Goal: Information Seeking & Learning: Compare options

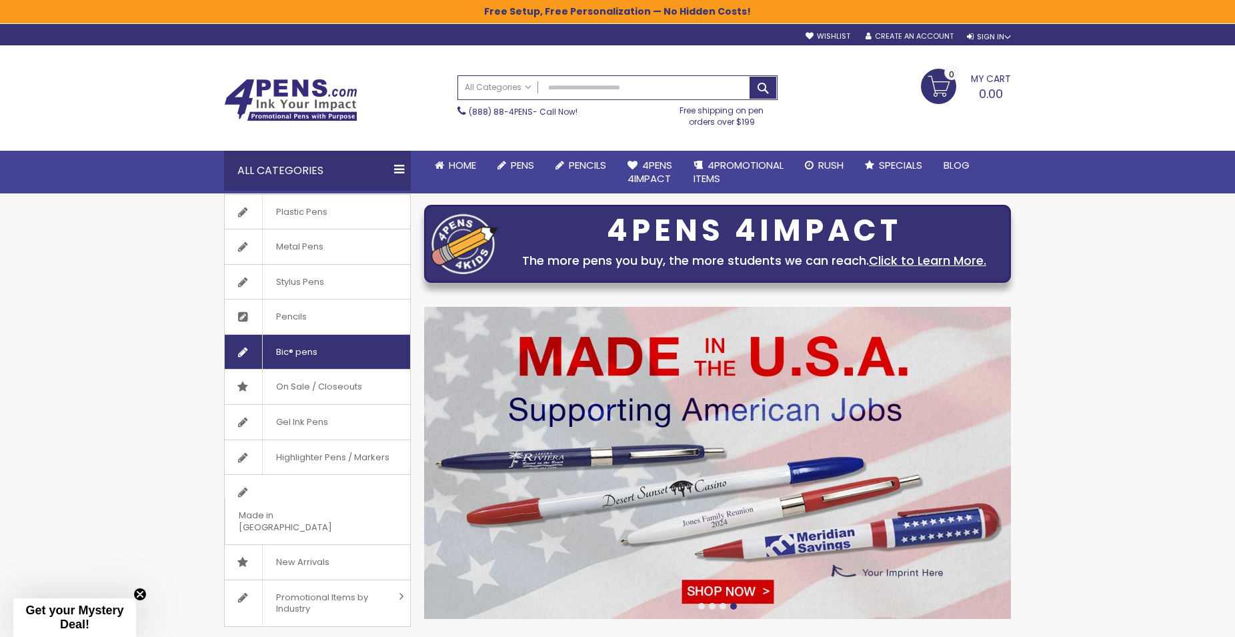
click at [338, 349] on link "Bic® pens" at bounding box center [317, 352] width 185 height 35
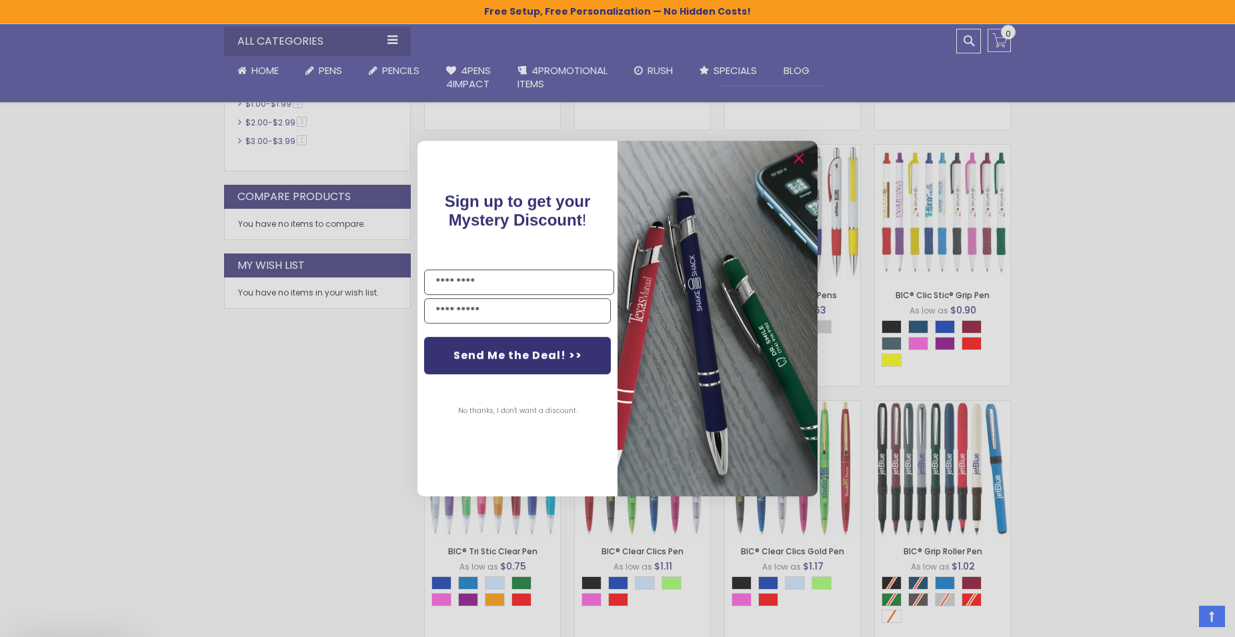
scroll to position [612, 0]
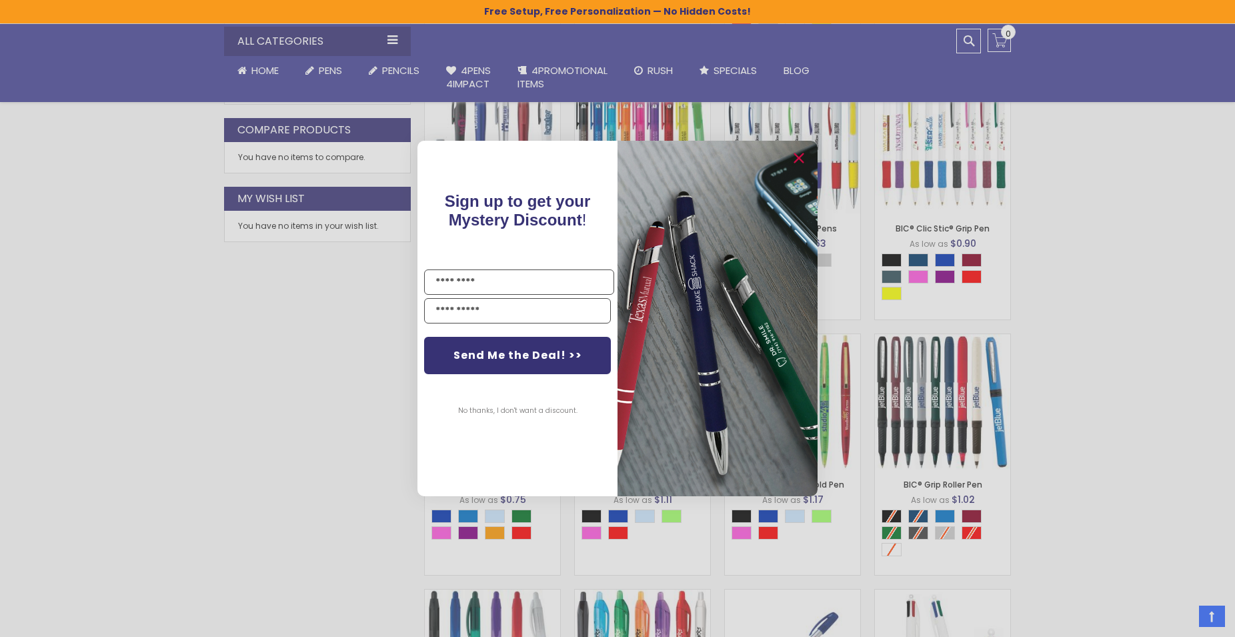
click at [519, 411] on button "No thanks, I don't want a discount." at bounding box center [517, 410] width 133 height 33
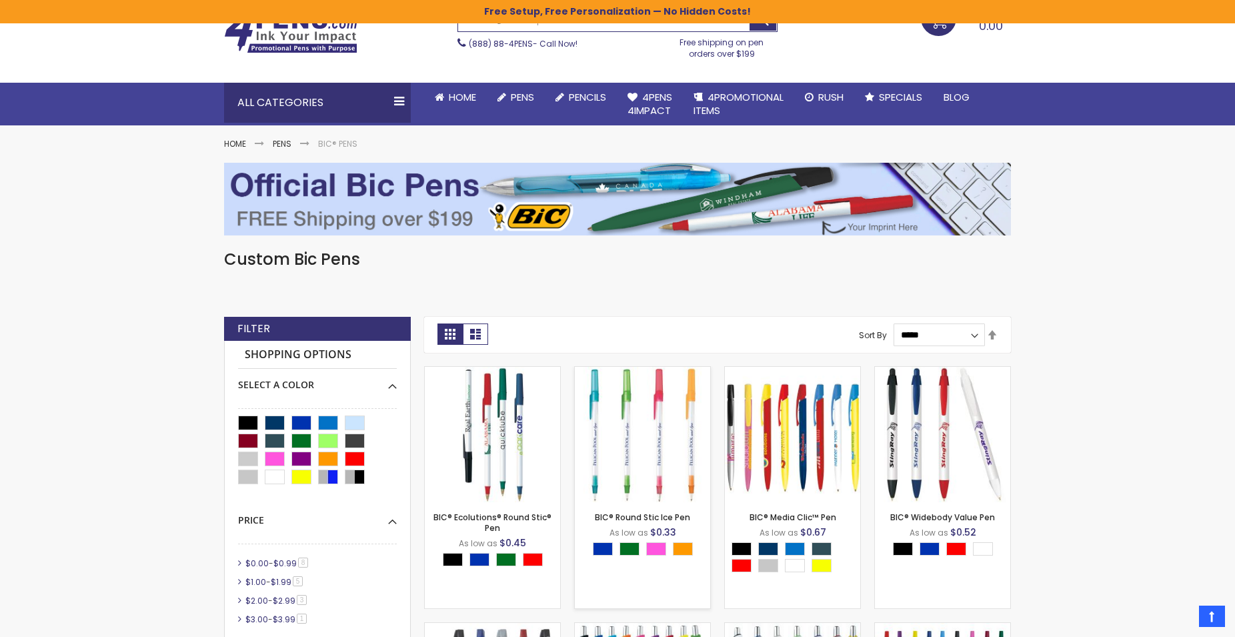
scroll to position [0, 0]
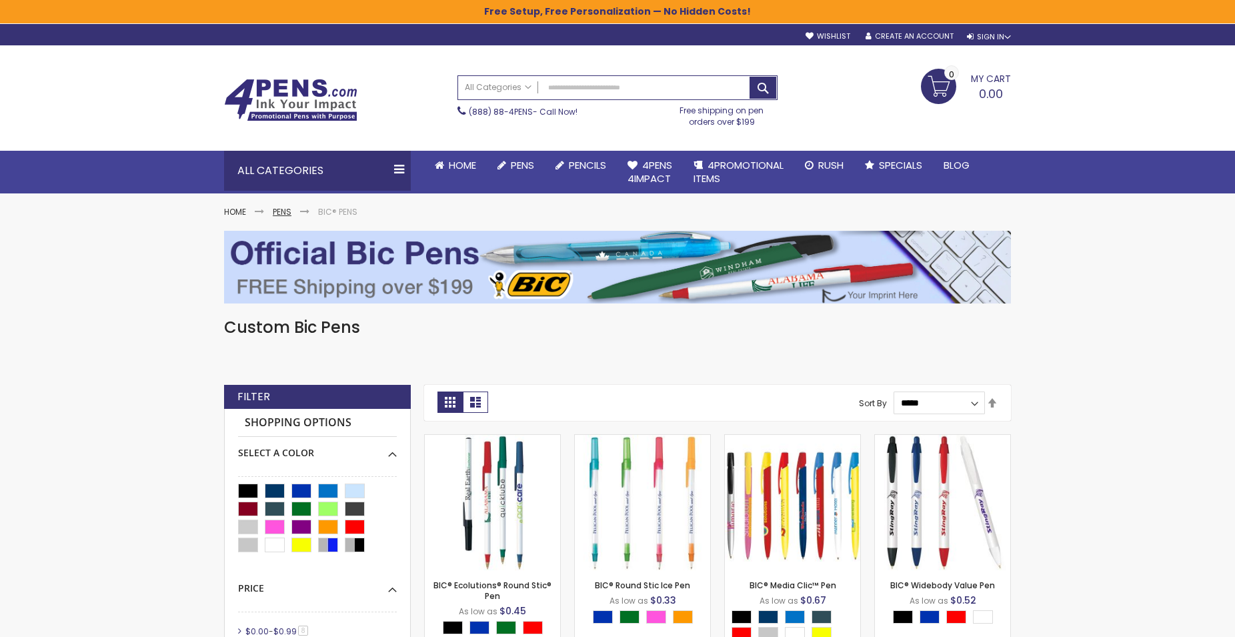
click at [279, 207] on link "Pens" at bounding box center [282, 211] width 19 height 11
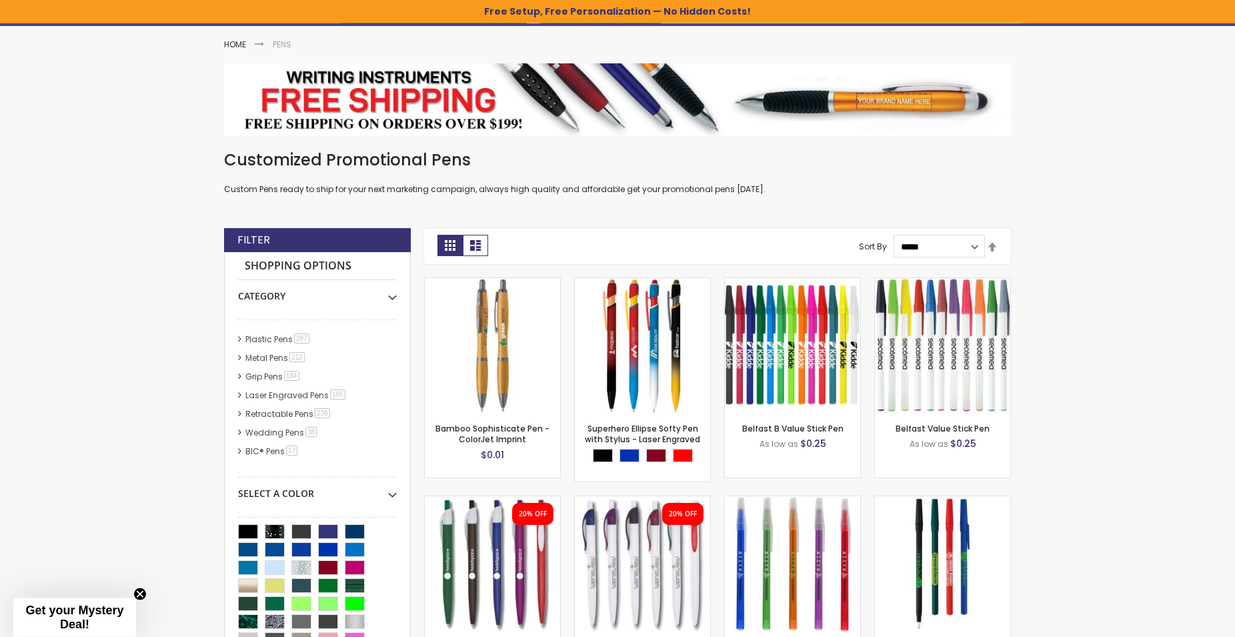
scroll to position [136, 0]
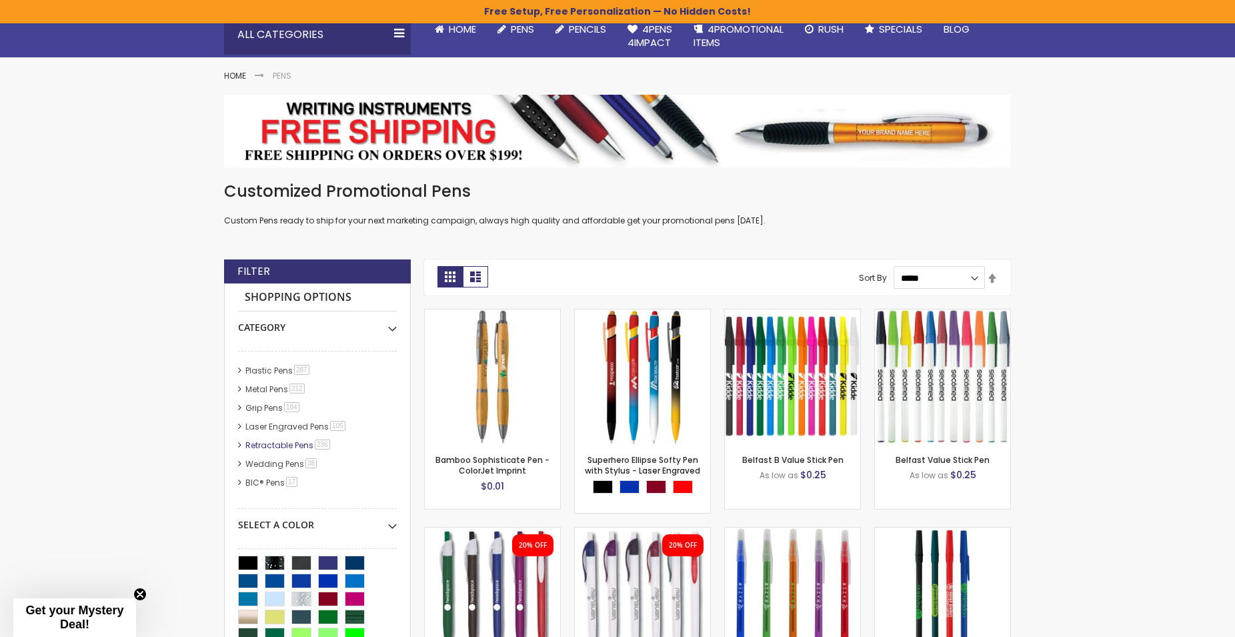
click at [255, 445] on link "Retractable Pens 236 item" at bounding box center [288, 444] width 93 height 11
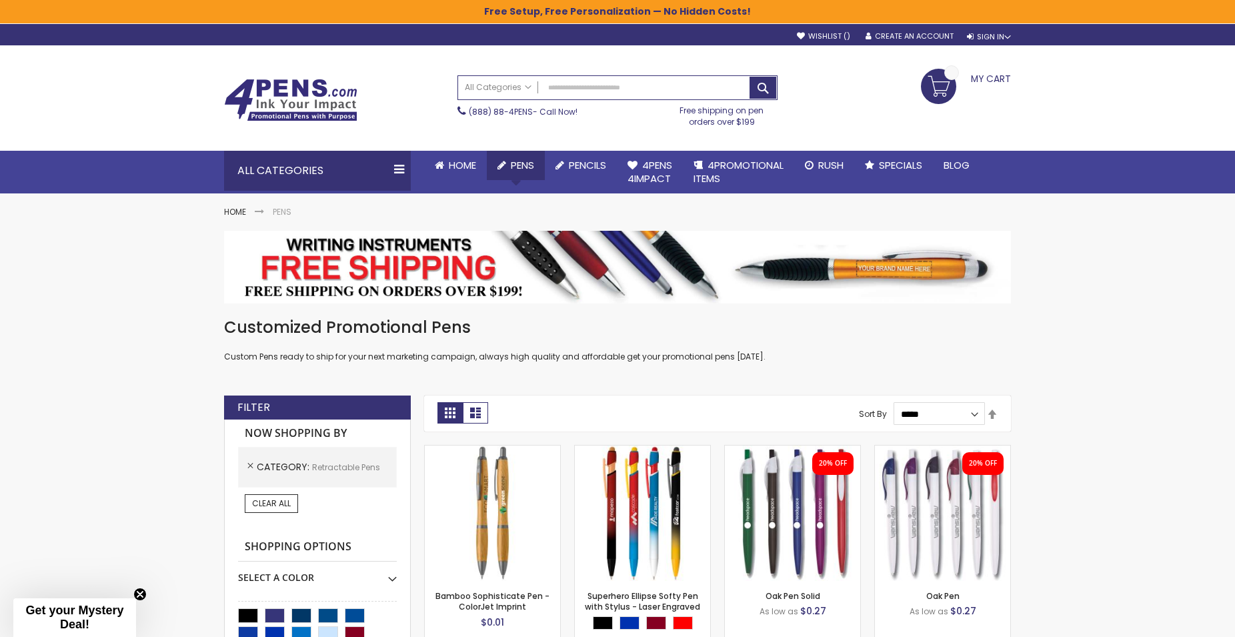
click at [530, 166] on span "Pens" at bounding box center [522, 165] width 23 height 14
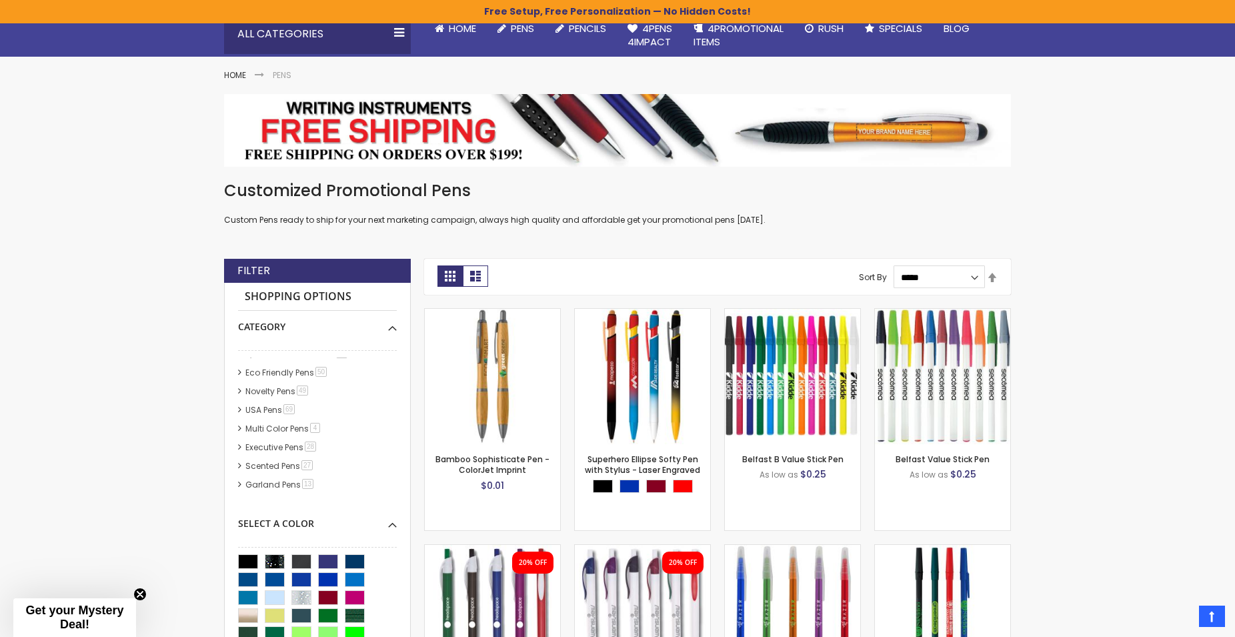
scroll to position [415, 0]
click at [281, 441] on link "Executive Pens 28 item" at bounding box center [281, 440] width 79 height 11
